Goal: Complete application form: Complete application form

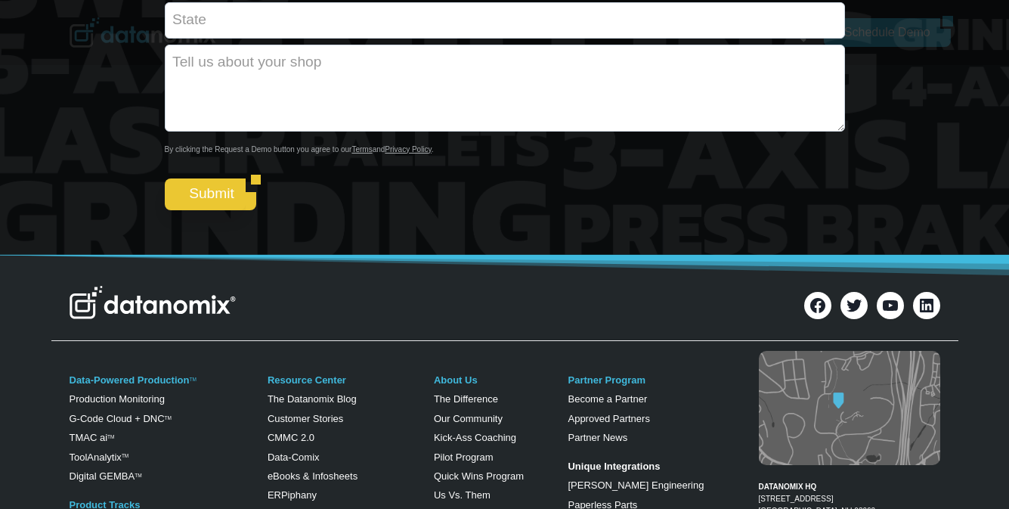
scroll to position [5635, 0]
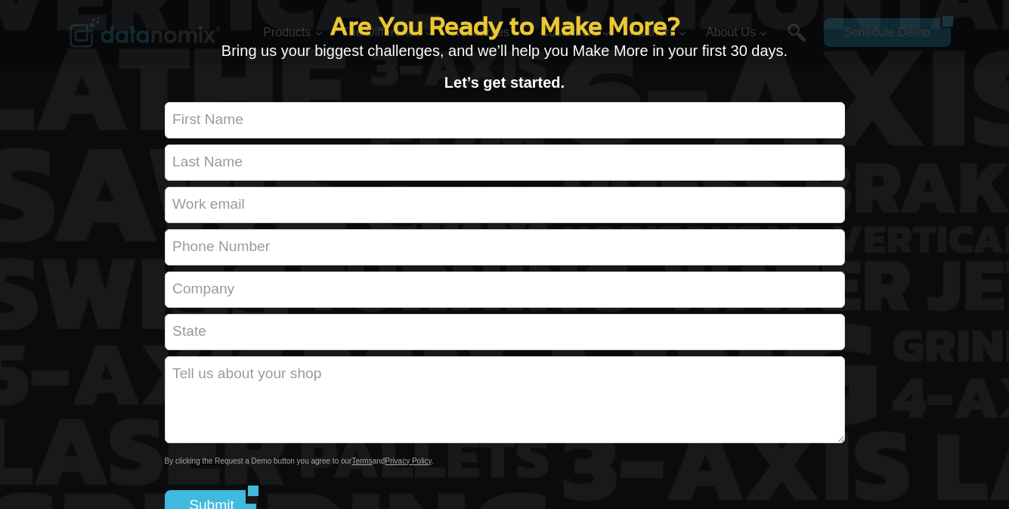
click at [504, 102] on input "Contact form" at bounding box center [505, 120] width 680 height 36
type input "[PERSON_NAME]"
click at [504, 144] on input "Contact form" at bounding box center [505, 162] width 680 height 36
type input "[PERSON_NAME]"
click at [504, 187] on input "Contact form" at bounding box center [505, 205] width 680 height 36
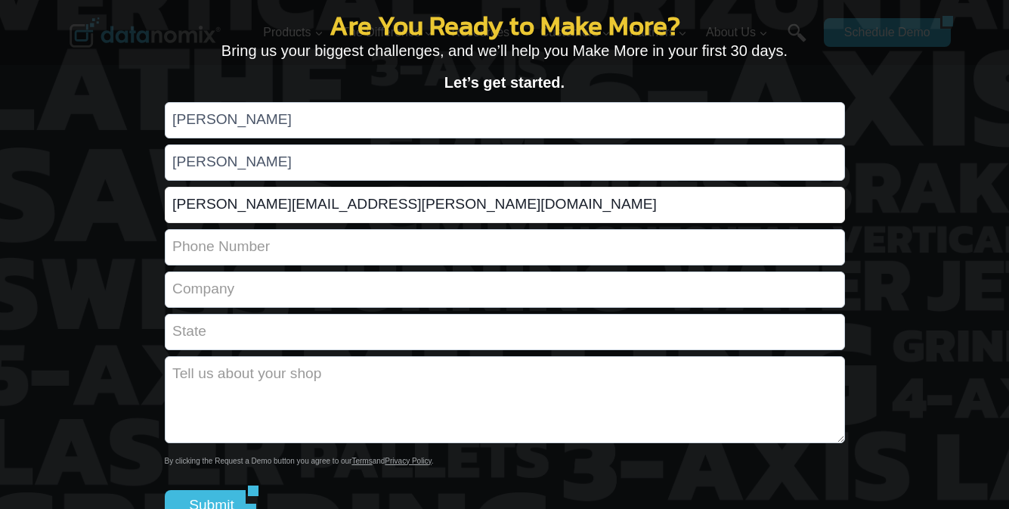
type input "[PERSON_NAME][EMAIL_ADDRESS][PERSON_NAME][DOMAIN_NAME]"
click at [504, 229] on input "Contact form" at bounding box center [505, 247] width 680 height 36
type input "[PHONE_NUMBER]"
click at [504, 271] on input "Contact form" at bounding box center [505, 289] width 680 height 36
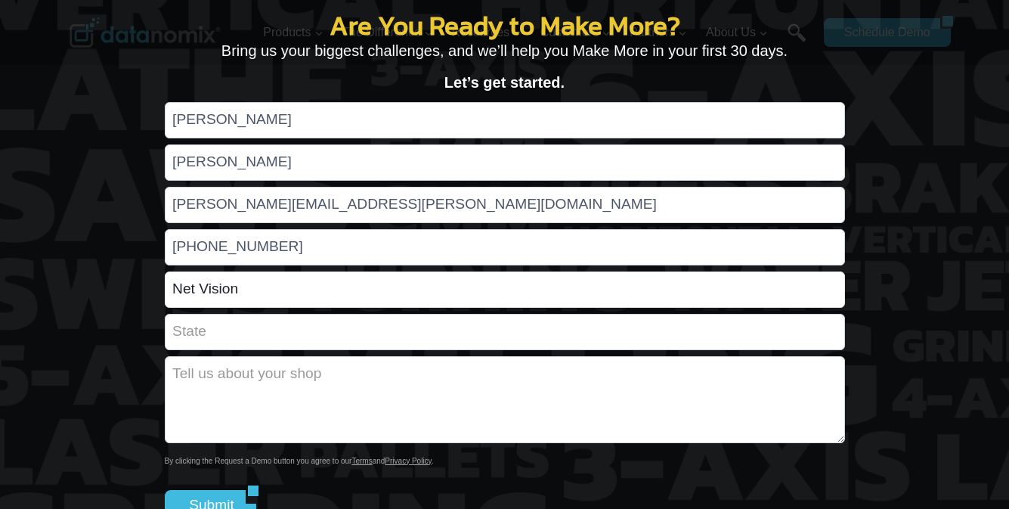
scroll to position [5559, 0]
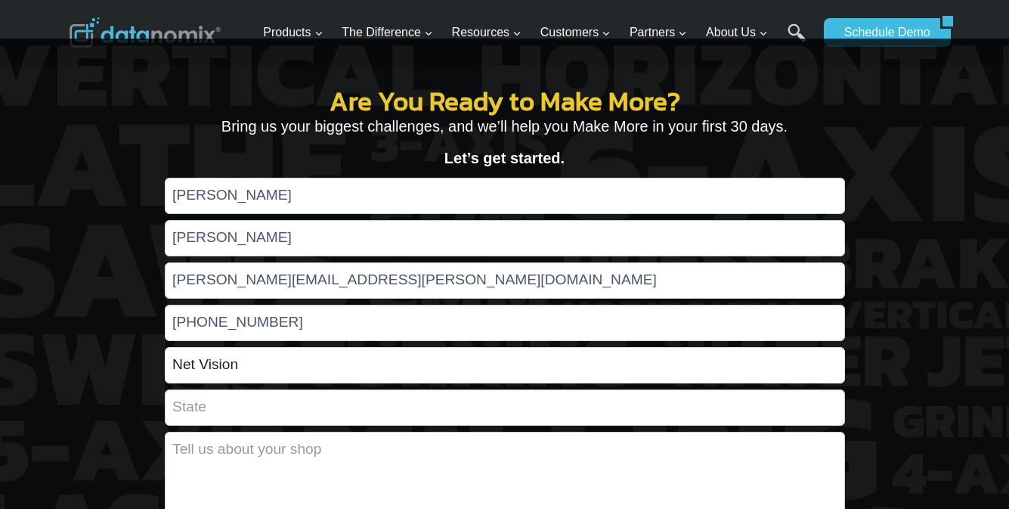
type input "Net Vision"
click at [504, 449] on textarea "Contact form" at bounding box center [505, 475] width 680 height 87
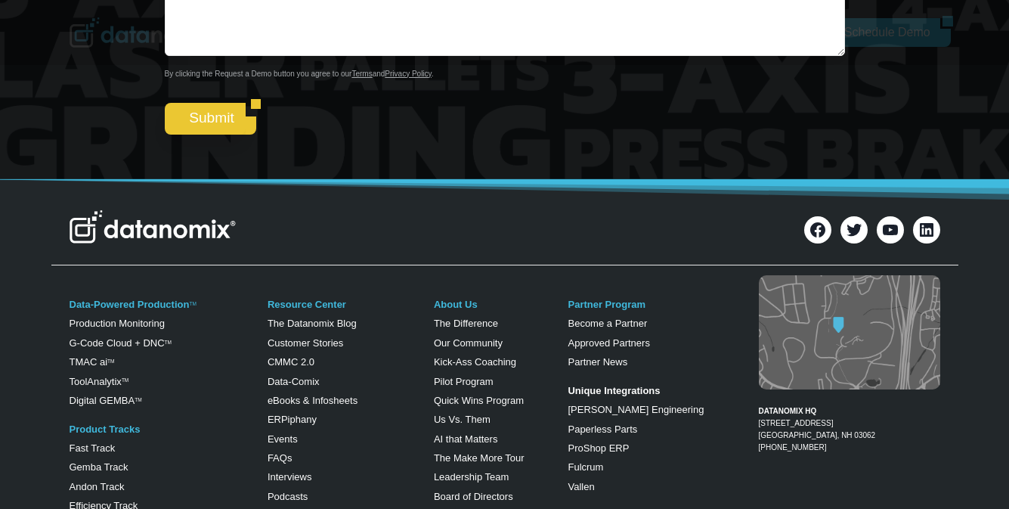
type textarea "interested. More details please."
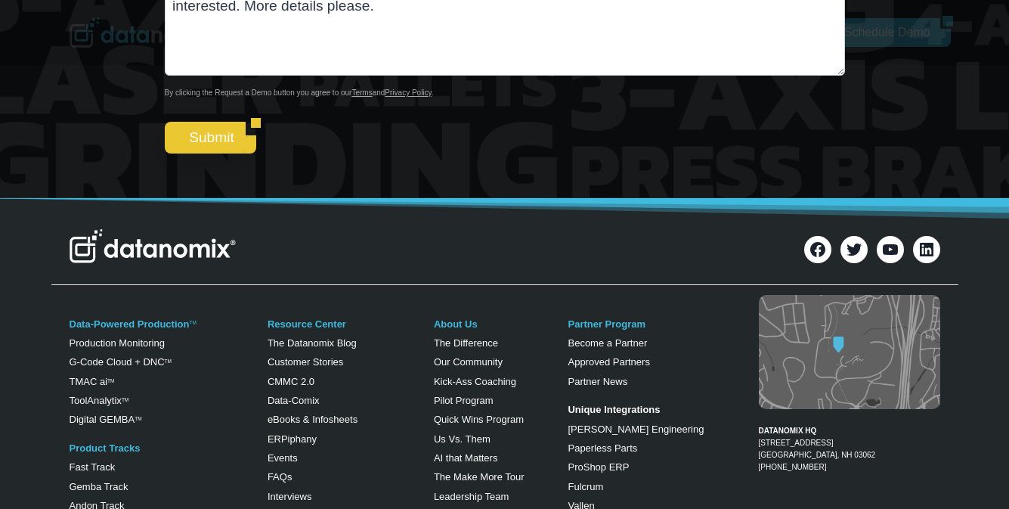
click at [853, 243] on icon at bounding box center [854, 250] width 17 height 14
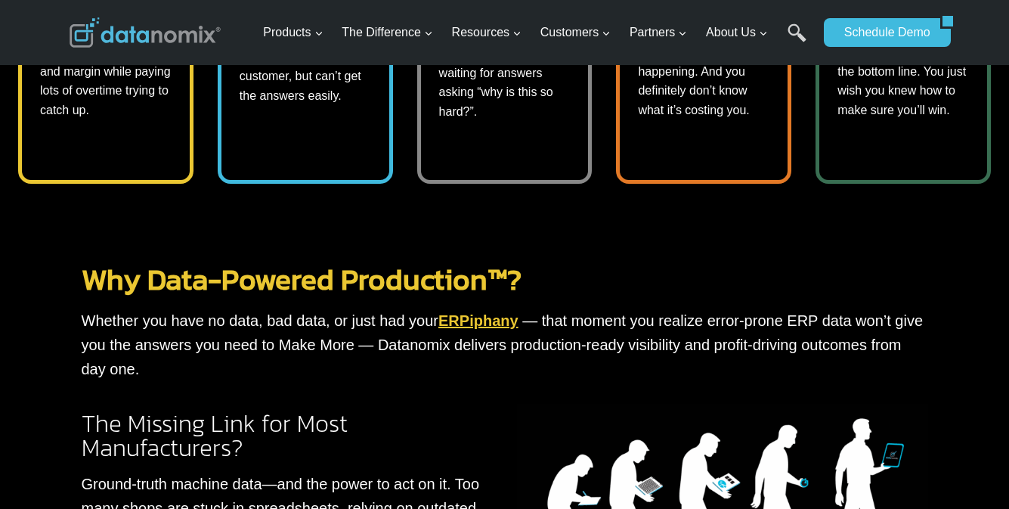
scroll to position [1061, 0]
